Goal: Book appointment/travel/reservation

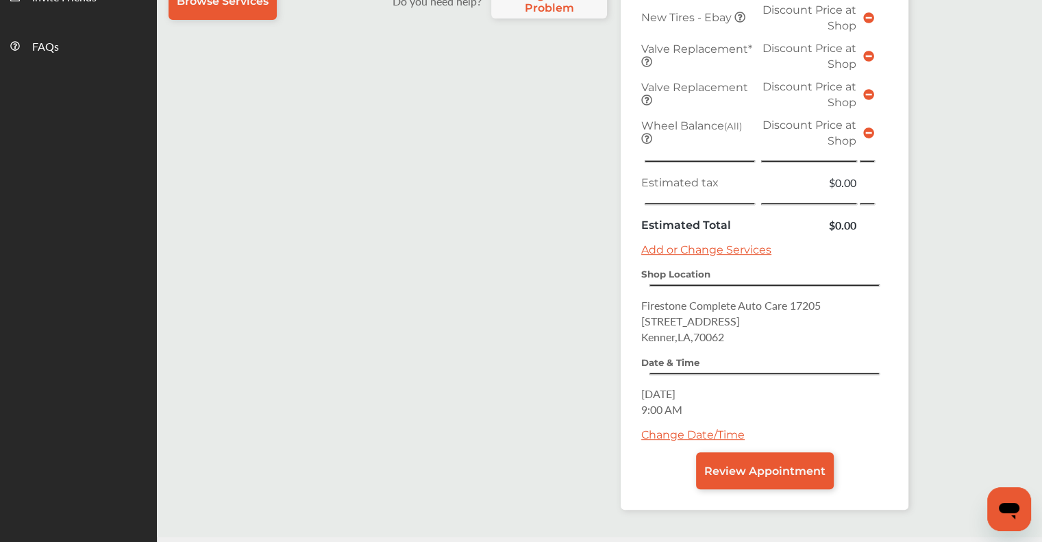
scroll to position [548, 0]
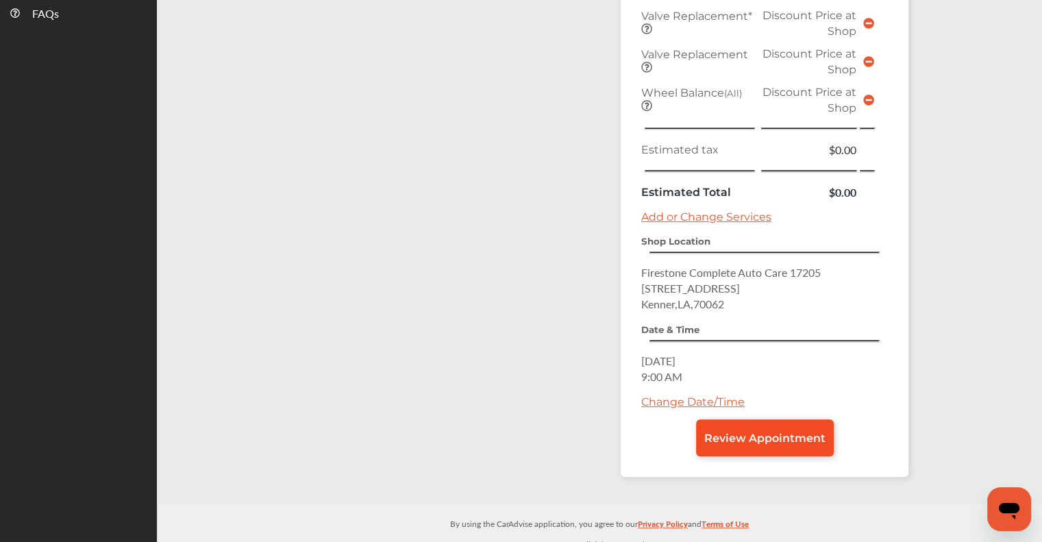
click at [530, 208] on link "Review Appointment" at bounding box center [765, 437] width 138 height 37
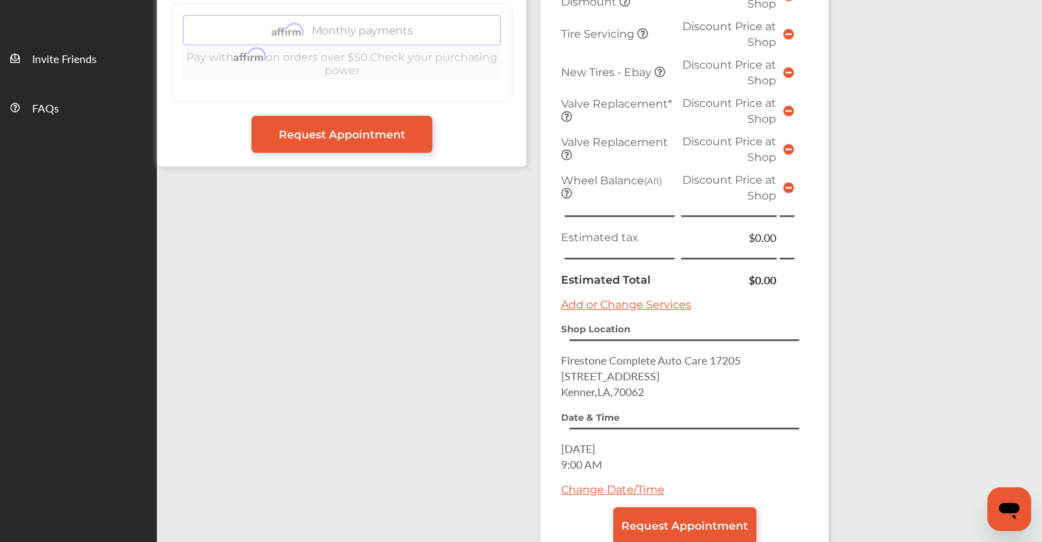
scroll to position [534, 0]
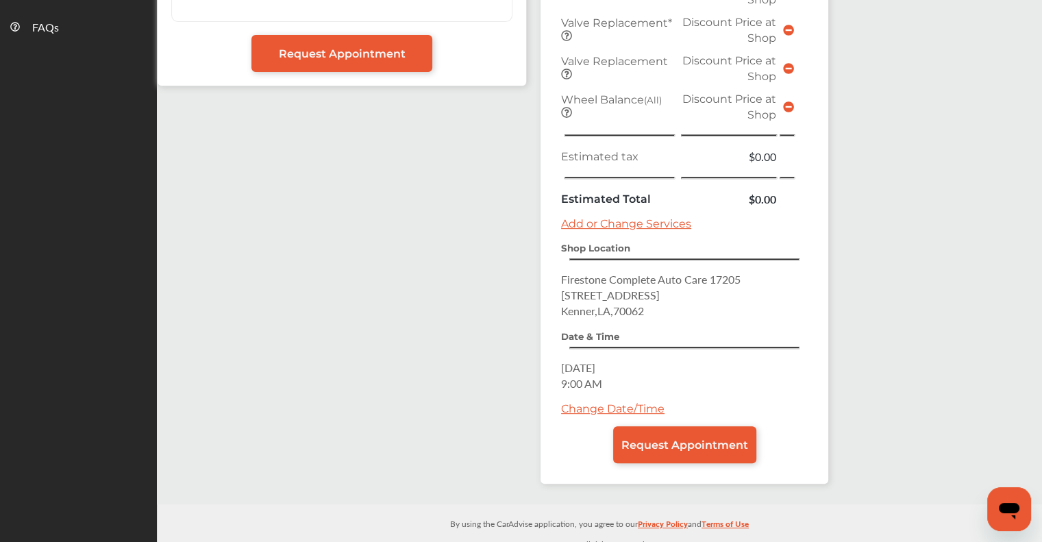
click at [530, 208] on link "Change Date/Time" at bounding box center [612, 408] width 103 height 13
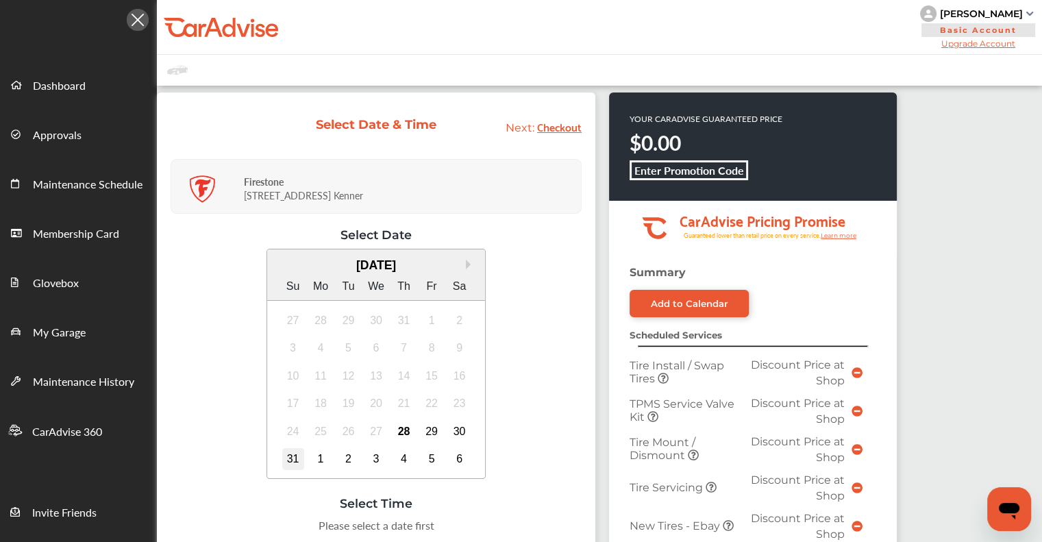
click at [293, 208] on div "31" at bounding box center [293, 459] width 22 height 22
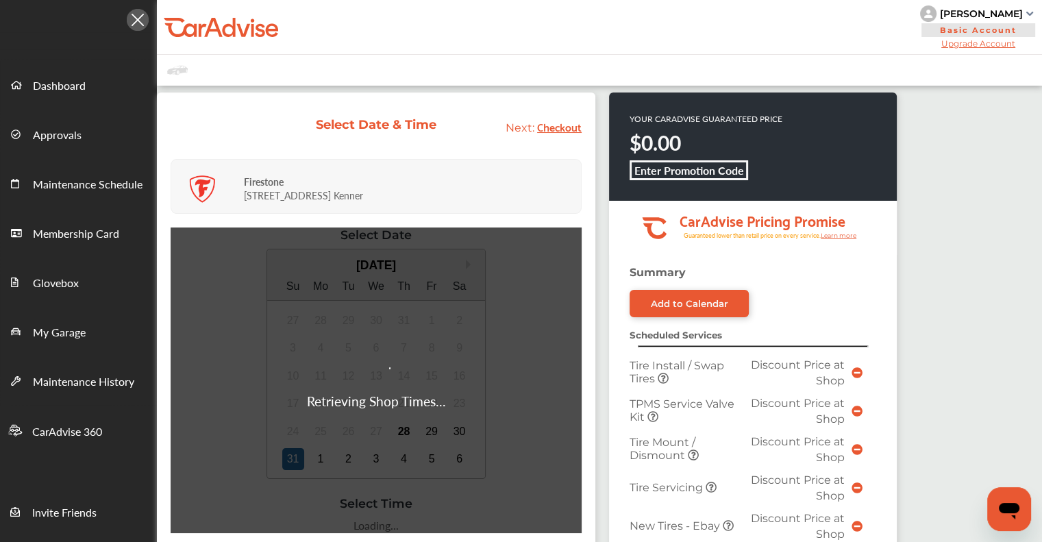
scroll to position [343, 0]
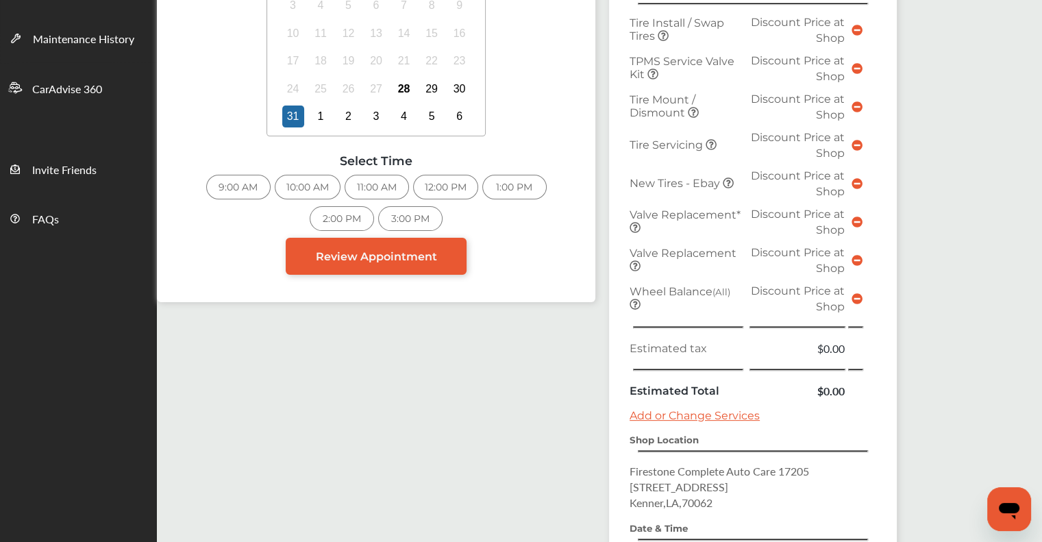
drag, startPoint x: 217, startPoint y: 197, endPoint x: 223, endPoint y: 191, distance: 8.2
click at [218, 197] on div "9:00 AM 10:00 AM 11:00 AM 12:00 PM 1:00 PM 2:00 PM 3:00 PM" at bounding box center [376, 206] width 411 height 63
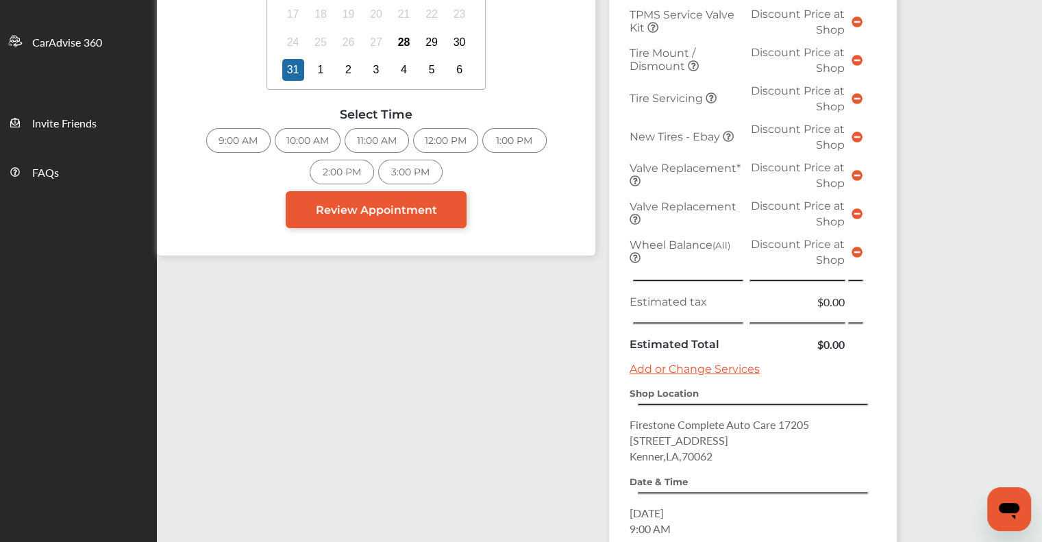
scroll to position [411, 0]
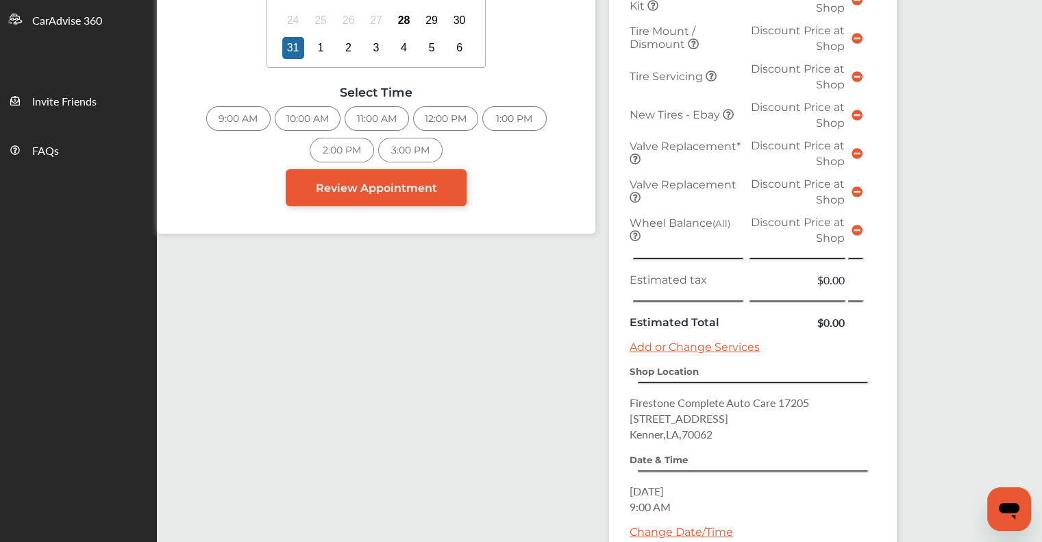
click at [234, 124] on div "9:00 AM" at bounding box center [238, 118] width 64 height 25
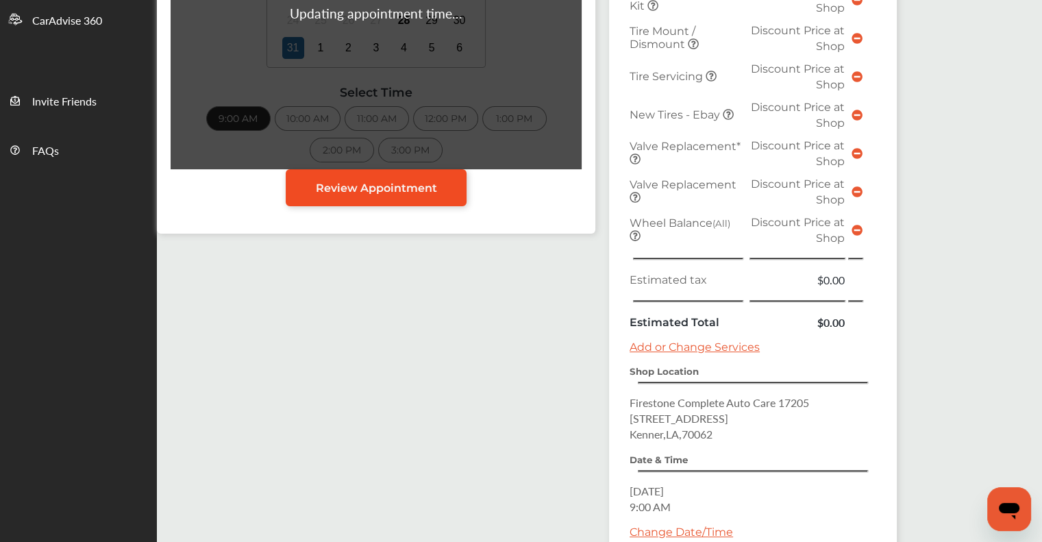
click at [360, 184] on span "Review Appointment" at bounding box center [376, 188] width 121 height 13
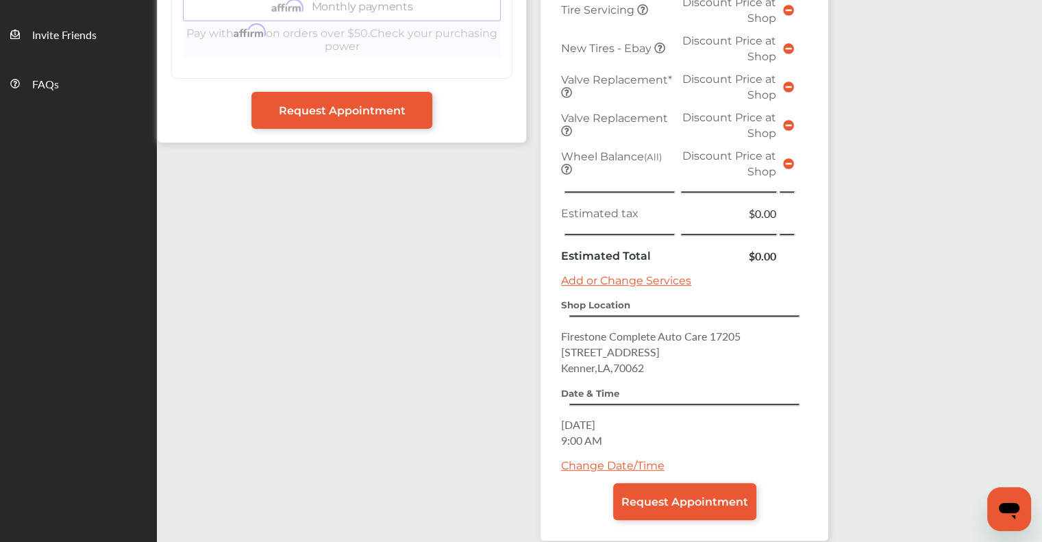
scroll to position [534, 0]
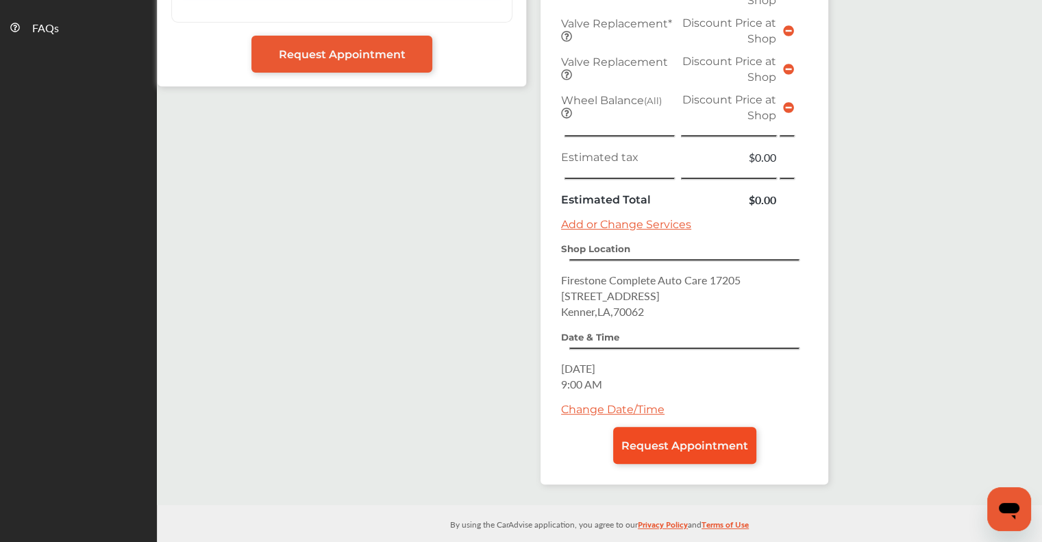
click at [530, 208] on span "Request Appointment" at bounding box center [684, 445] width 127 height 13
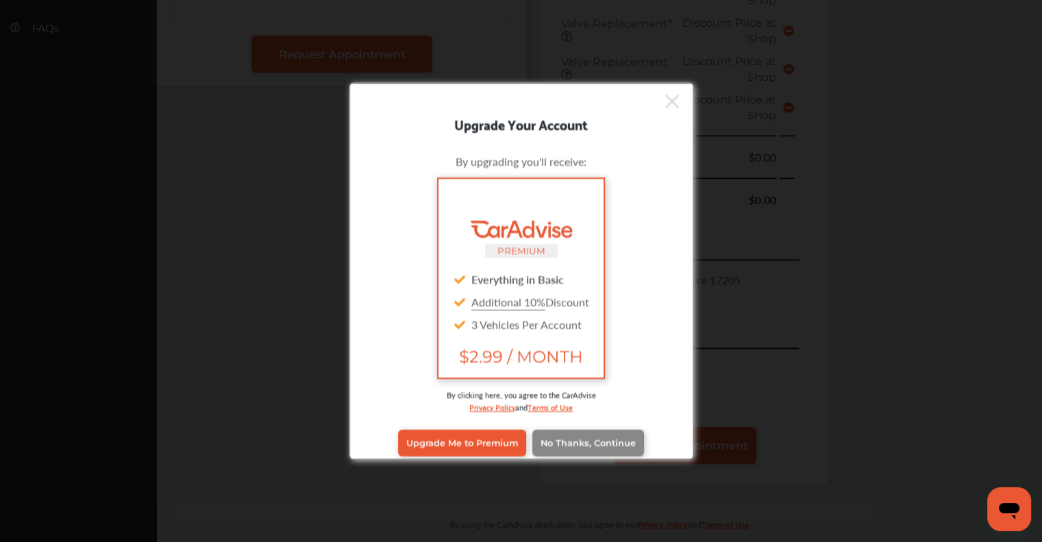
click at [530, 208] on link "No Thanks, Continue" at bounding box center [588, 443] width 112 height 26
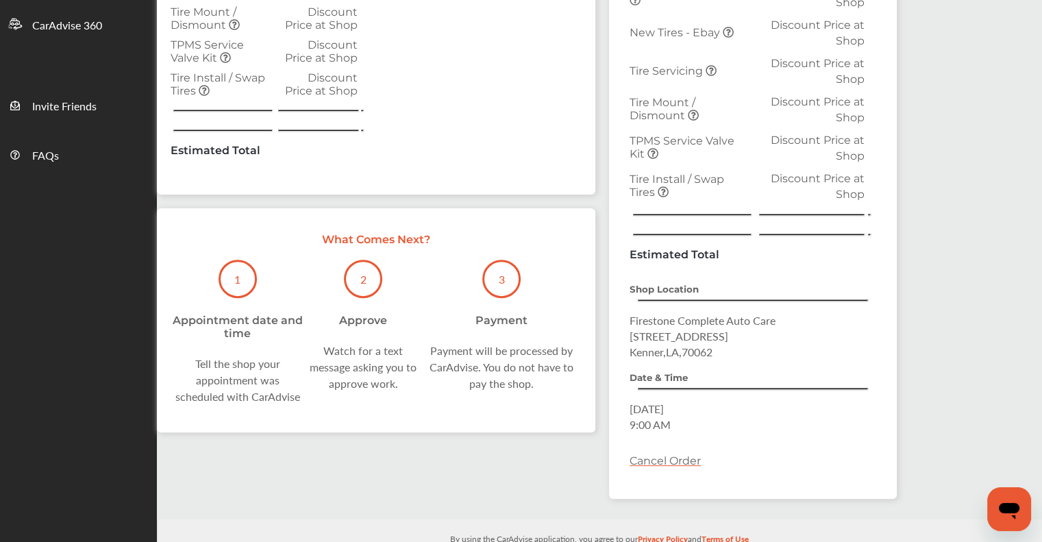
scroll to position [411, 0]
